Goal: Complete application form

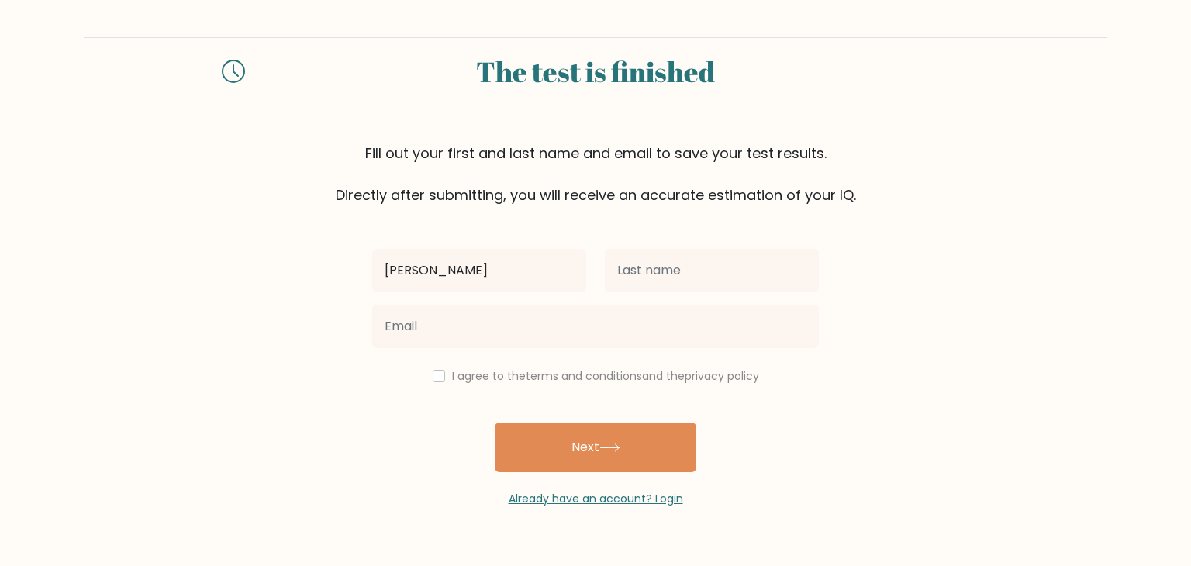
type input "[PERSON_NAME]"
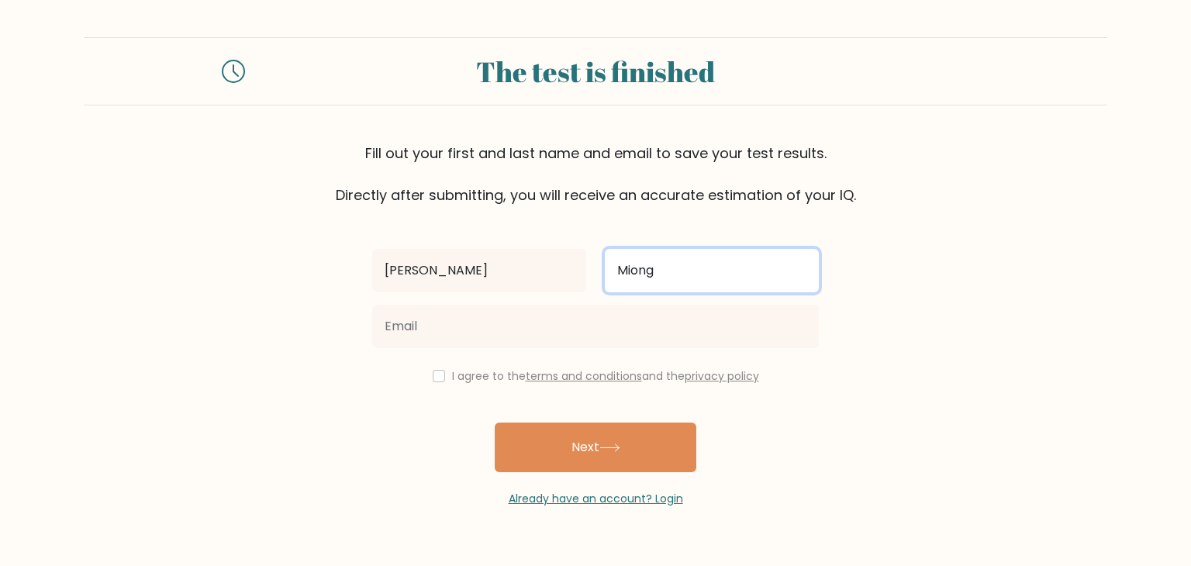
type input "Miong"
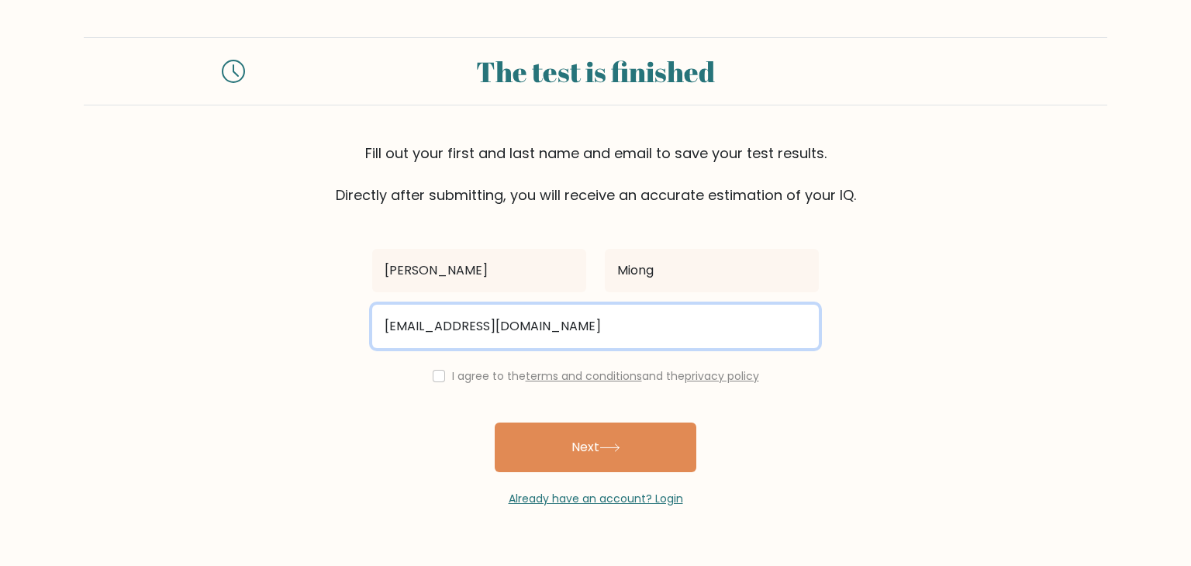
type input "[EMAIL_ADDRESS][DOMAIN_NAME]"
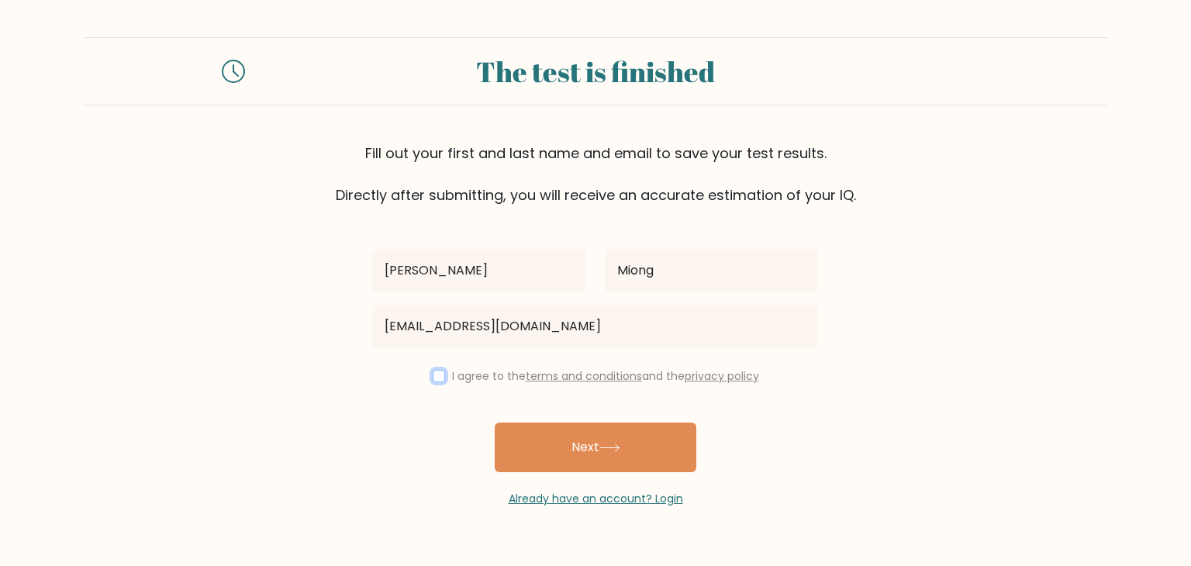
click at [495, 422] on button "Next" at bounding box center [596, 447] width 202 height 50
click at [429, 381] on div "I agree to the terms and conditions and the privacy policy" at bounding box center [595, 376] width 465 height 19
click at [439, 376] on input "checkbox" at bounding box center [439, 376] width 12 height 12
checkbox input "true"
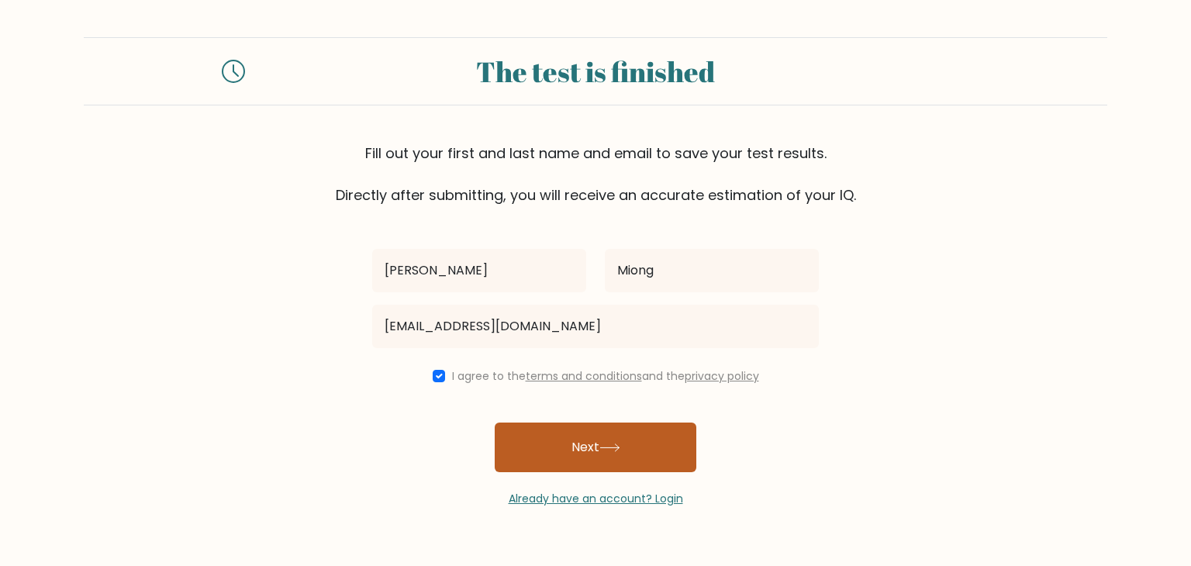
click at [557, 438] on button "Next" at bounding box center [596, 447] width 202 height 50
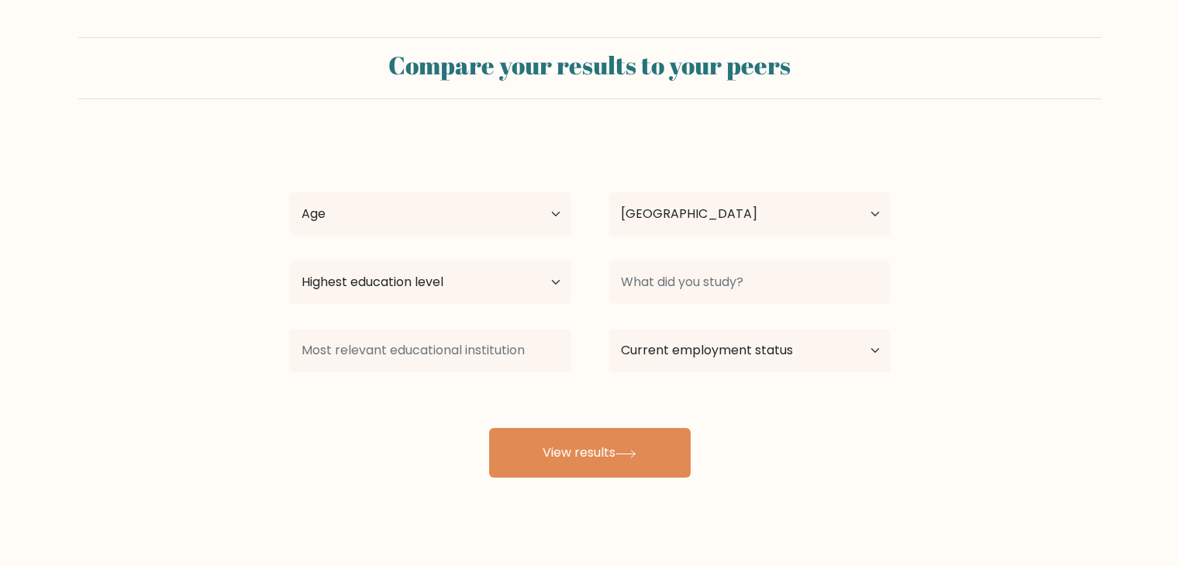
select select "PH"
drag, startPoint x: 430, startPoint y: 233, endPoint x: 556, endPoint y: 212, distance: 127.4
click at [430, 233] on select "Age Under [DEMOGRAPHIC_DATA] [DEMOGRAPHIC_DATA] [DEMOGRAPHIC_DATA] [DEMOGRAPHIC…" at bounding box center [430, 213] width 282 height 43
click at [567, 215] on select "Age Under [DEMOGRAPHIC_DATA] [DEMOGRAPHIC_DATA] [DEMOGRAPHIC_DATA] [DEMOGRAPHIC…" at bounding box center [430, 213] width 282 height 43
click at [558, 212] on select "Age Under [DEMOGRAPHIC_DATA] [DEMOGRAPHIC_DATA] [DEMOGRAPHIC_DATA] [DEMOGRAPHIC…" at bounding box center [430, 213] width 282 height 43
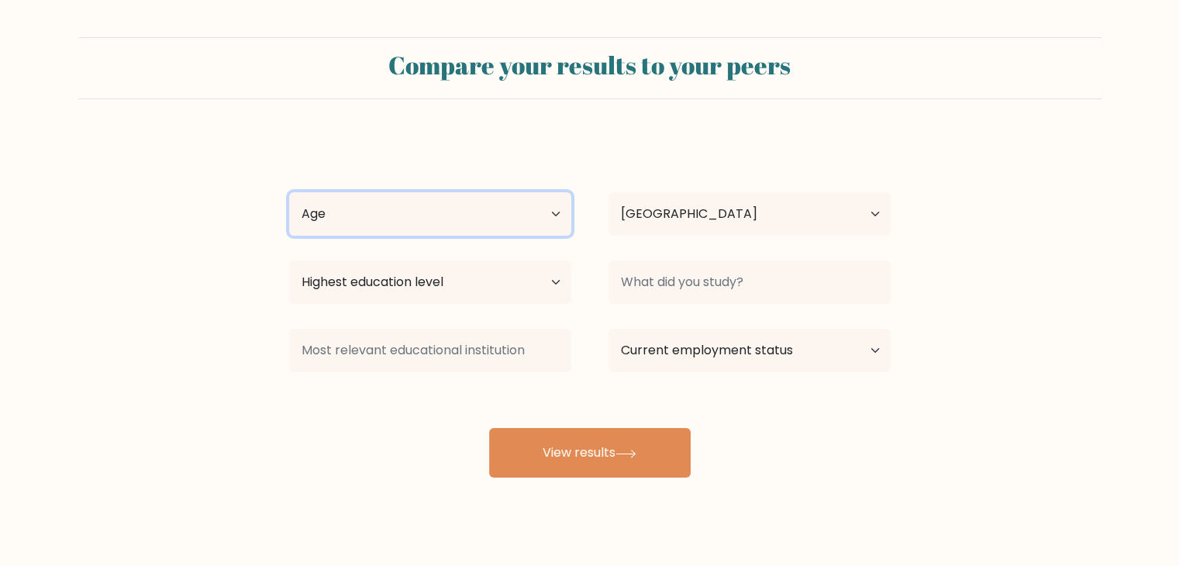
select select "25_34"
click at [289, 192] on select "Age Under [DEMOGRAPHIC_DATA] [DEMOGRAPHIC_DATA] [DEMOGRAPHIC_DATA] [DEMOGRAPHIC…" at bounding box center [430, 213] width 282 height 43
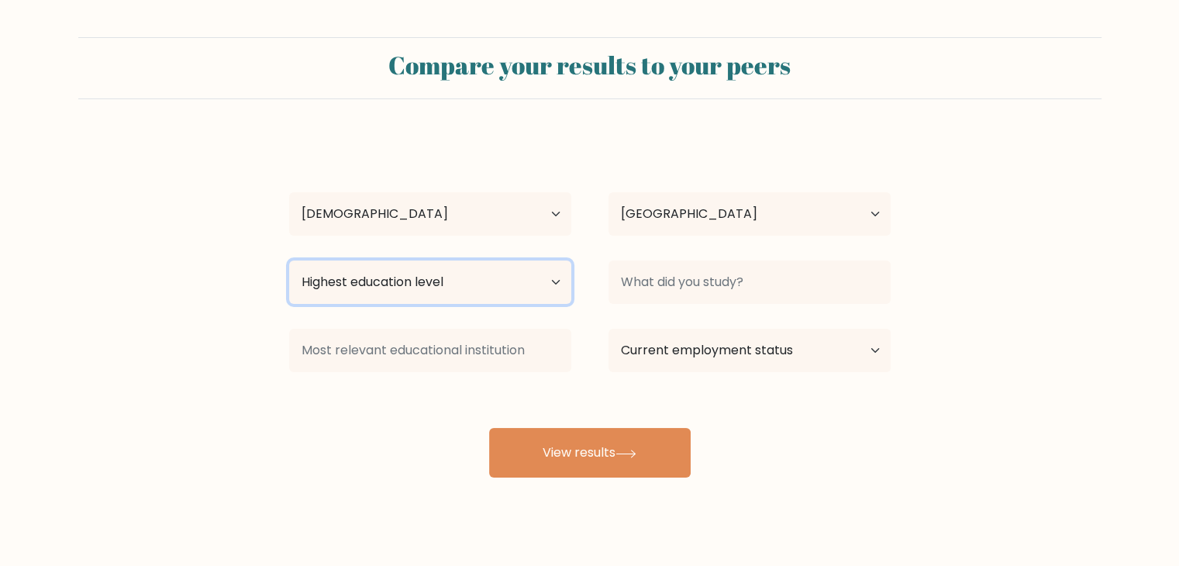
click at [446, 292] on select "Highest education level No schooling Primary Lower Secondary Upper Secondary Oc…" at bounding box center [430, 281] width 282 height 43
select select "occupation_specific"
click at [289, 260] on select "Highest education level No schooling Primary Lower Secondary Upper Secondary Oc…" at bounding box center [430, 281] width 282 height 43
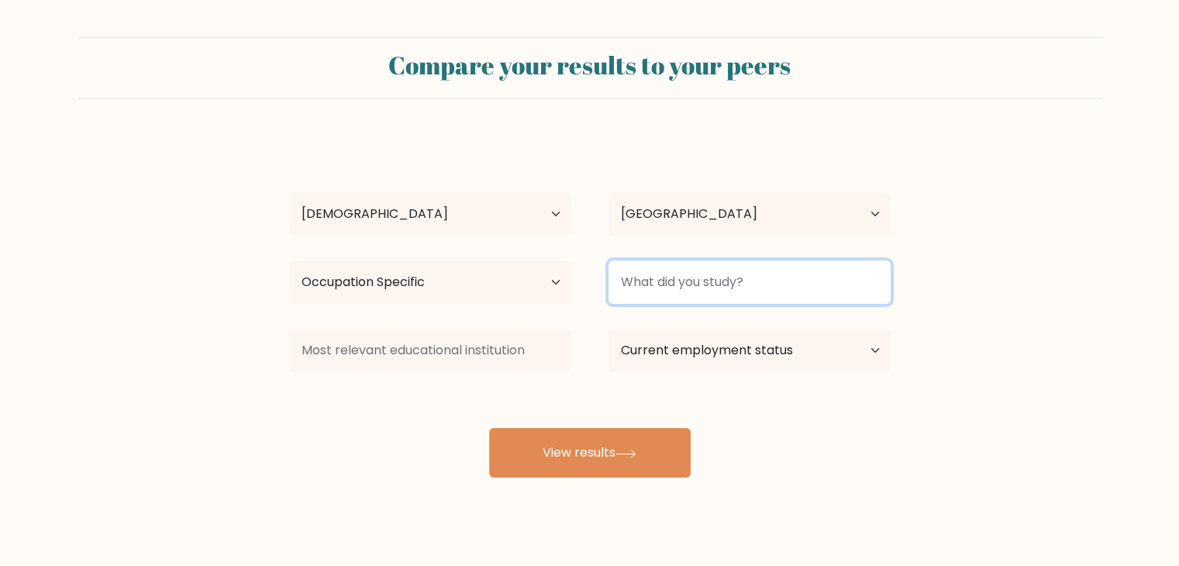
click at [721, 274] on input at bounding box center [750, 281] width 282 height 43
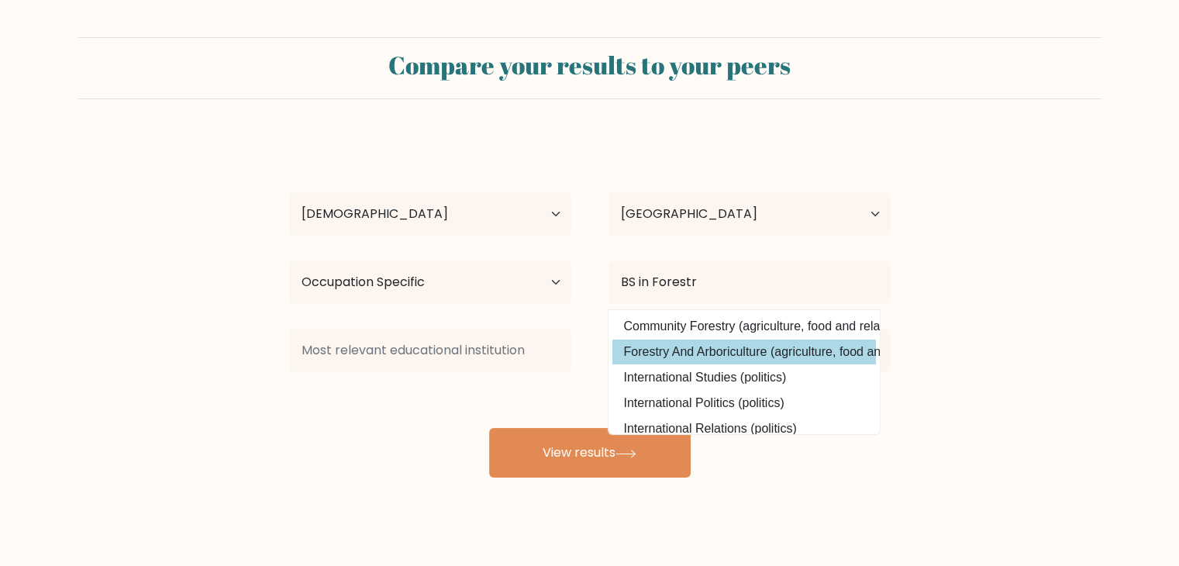
click at [812, 352] on option "Forestry And Arboriculture (agriculture, food and related studies)" at bounding box center [744, 352] width 264 height 25
type input "Forestry And Arboriculture"
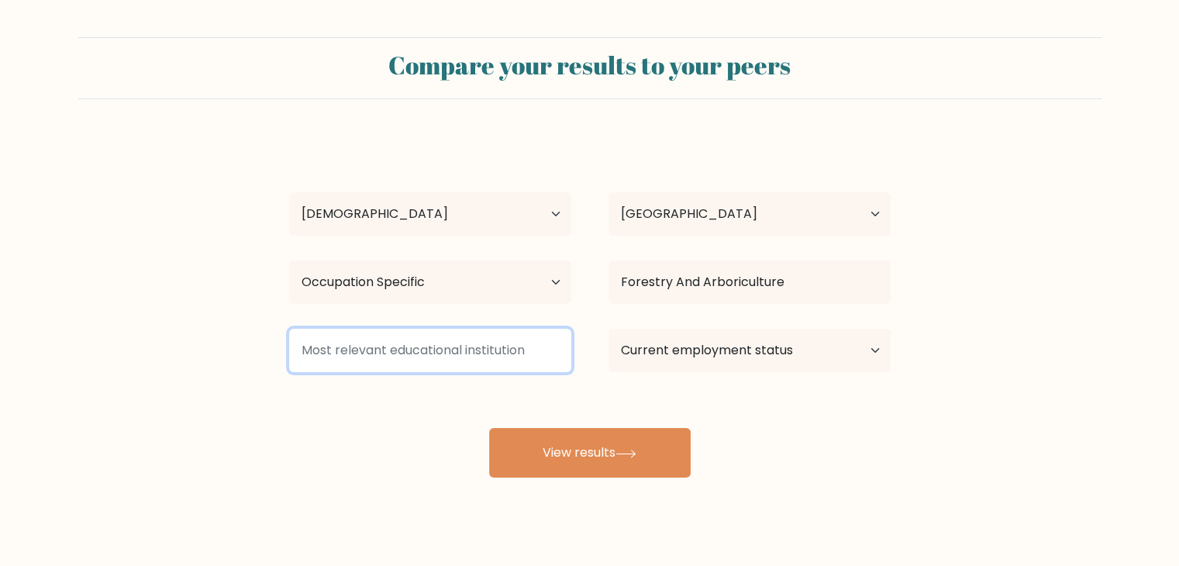
click at [471, 356] on input at bounding box center [430, 350] width 282 height 43
click at [491, 349] on input at bounding box center [430, 350] width 282 height 43
click at [491, 350] on input at bounding box center [430, 350] width 282 height 43
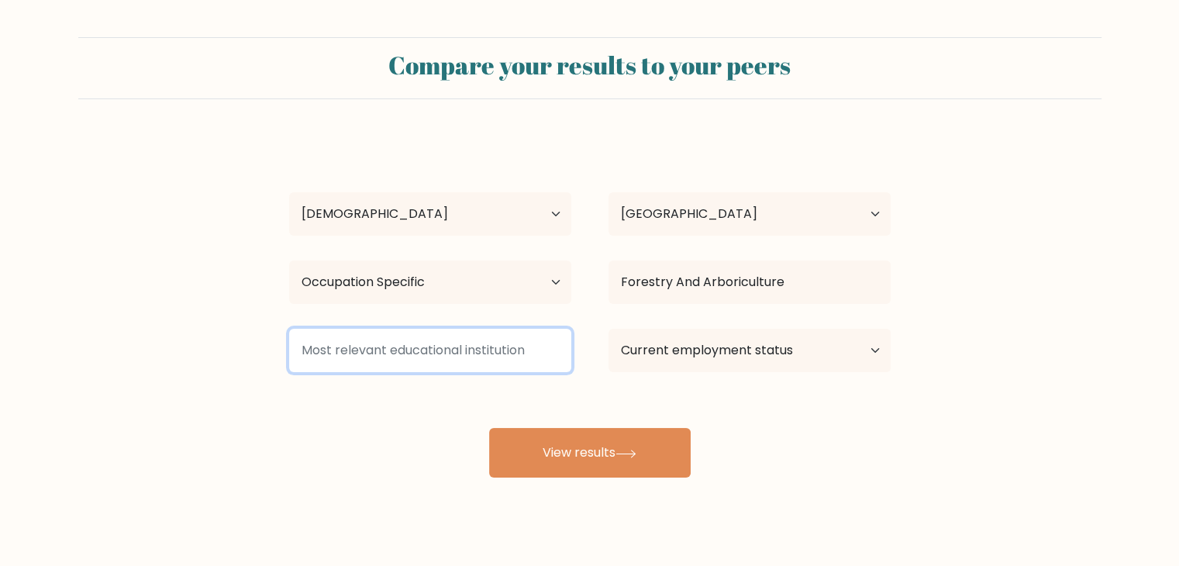
click at [491, 350] on input at bounding box center [430, 350] width 282 height 43
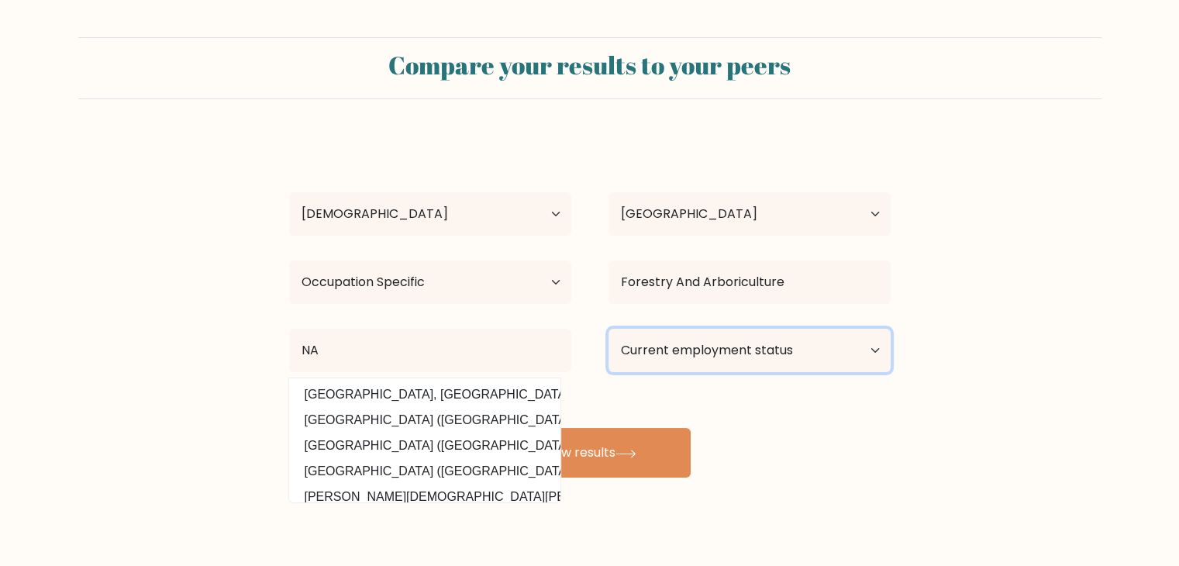
click at [740, 364] on select "Current employment status Employed Student Retired Other / prefer not to answer" at bounding box center [750, 350] width 282 height 43
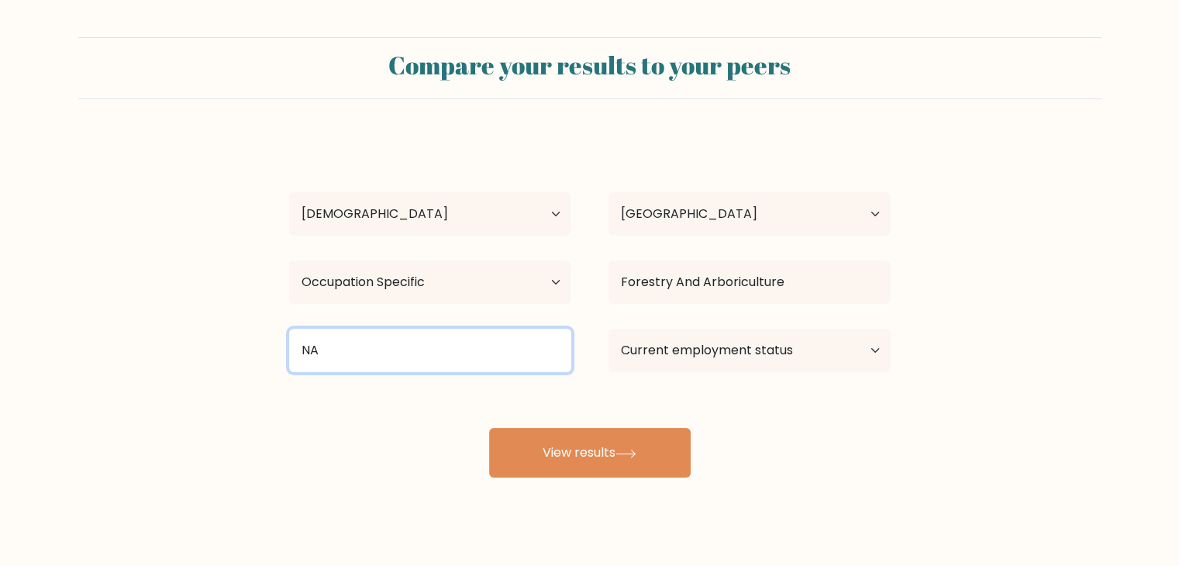
click at [499, 367] on input "NA" at bounding box center [430, 350] width 282 height 43
type input "N"
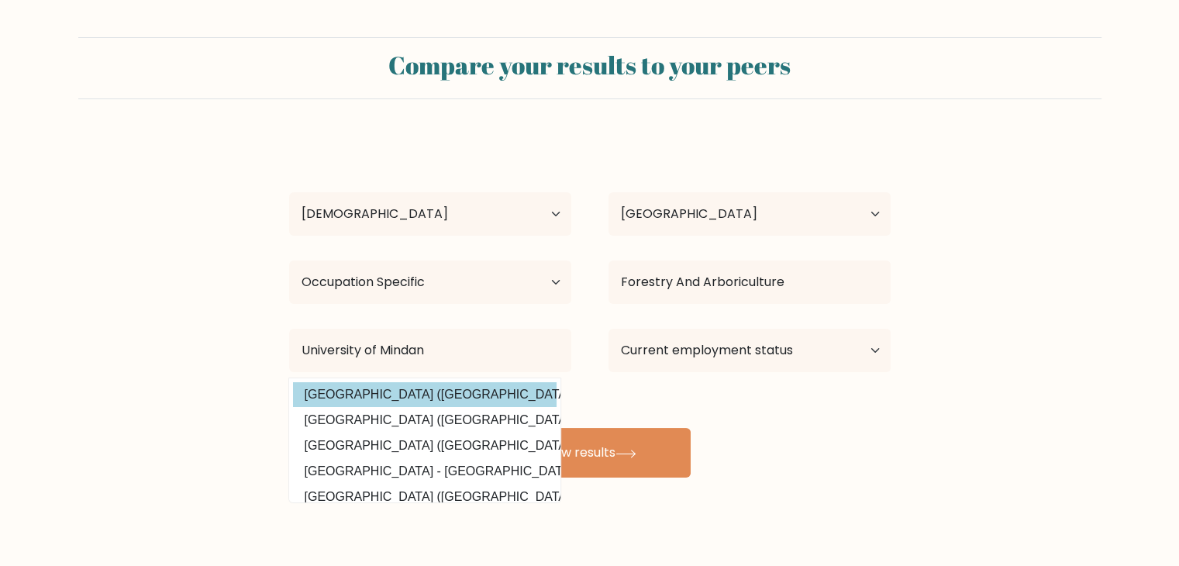
click at [492, 391] on option "[GEOGRAPHIC_DATA] ([GEOGRAPHIC_DATA])" at bounding box center [425, 394] width 264 height 25
type input "[GEOGRAPHIC_DATA]"
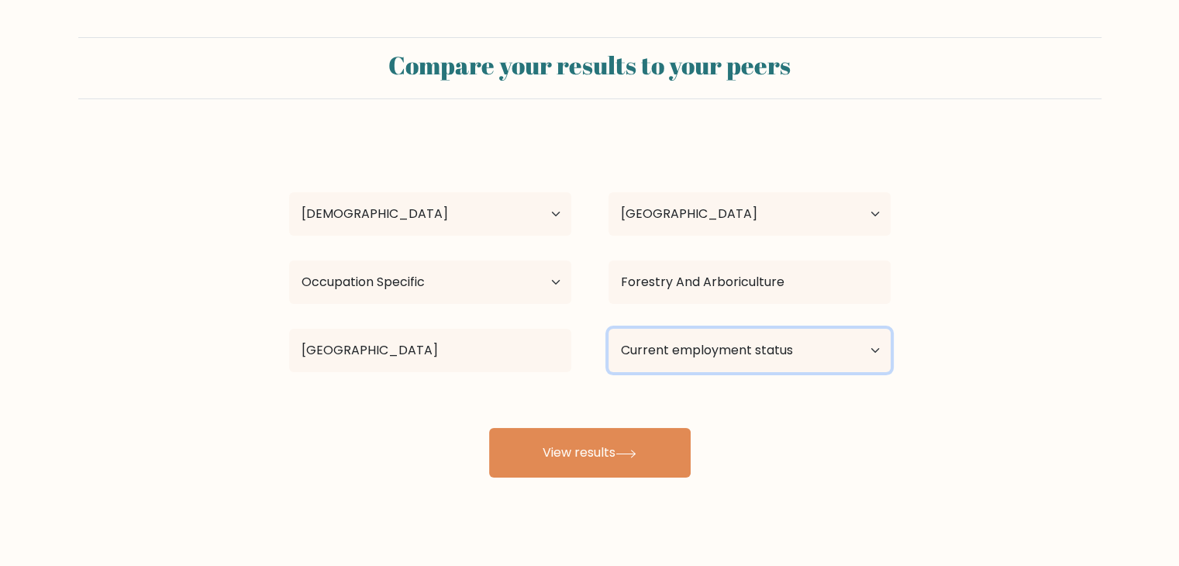
click at [688, 362] on select "Current employment status Employed Student Retired Other / prefer not to answer" at bounding box center [750, 350] width 282 height 43
select select "other"
click at [609, 329] on select "Current employment status Employed Student Retired Other / prefer not to answer" at bounding box center [750, 350] width 282 height 43
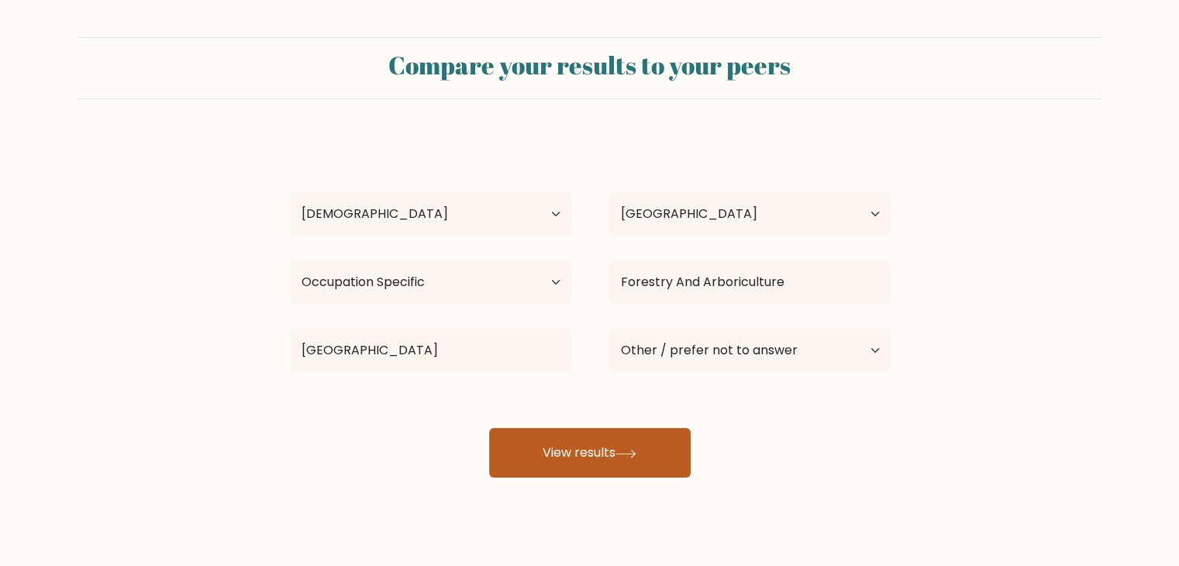
click at [676, 436] on button "View results" at bounding box center [590, 453] width 202 height 50
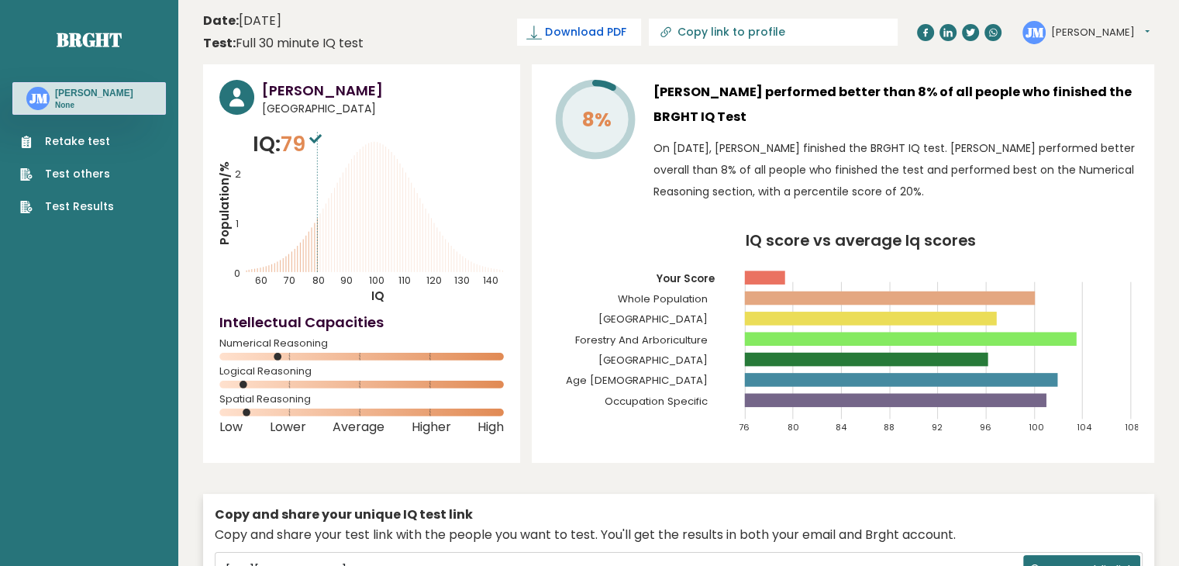
click at [626, 40] on span "Download PDF" at bounding box center [585, 32] width 81 height 16
click at [322, 145] on sup at bounding box center [315, 138] width 20 height 22
click at [945, 303] on rect at bounding box center [890, 298] width 290 height 14
